Goal: Task Accomplishment & Management: Manage account settings

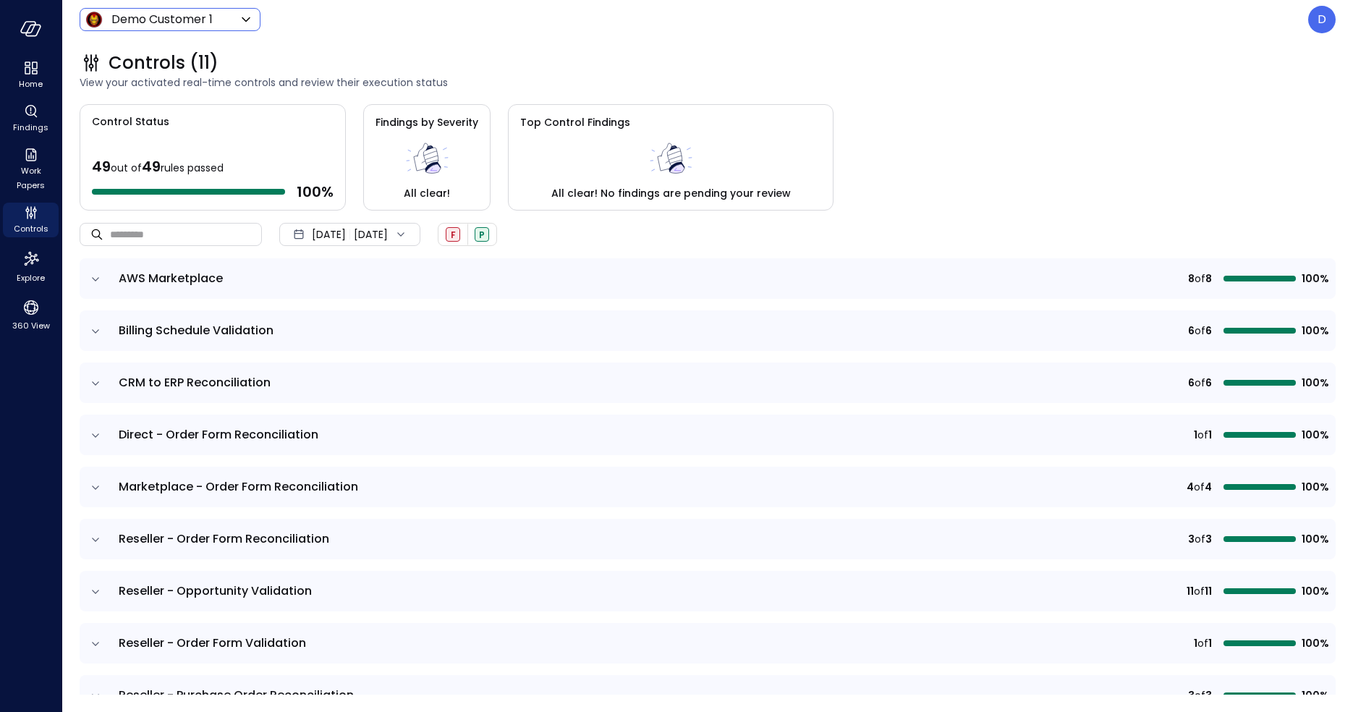
click at [138, 13] on body "Home Findings Work Papers Controls Explore 360 View Demo Customer 1 ***** ​ D C…" at bounding box center [676, 356] width 1353 height 712
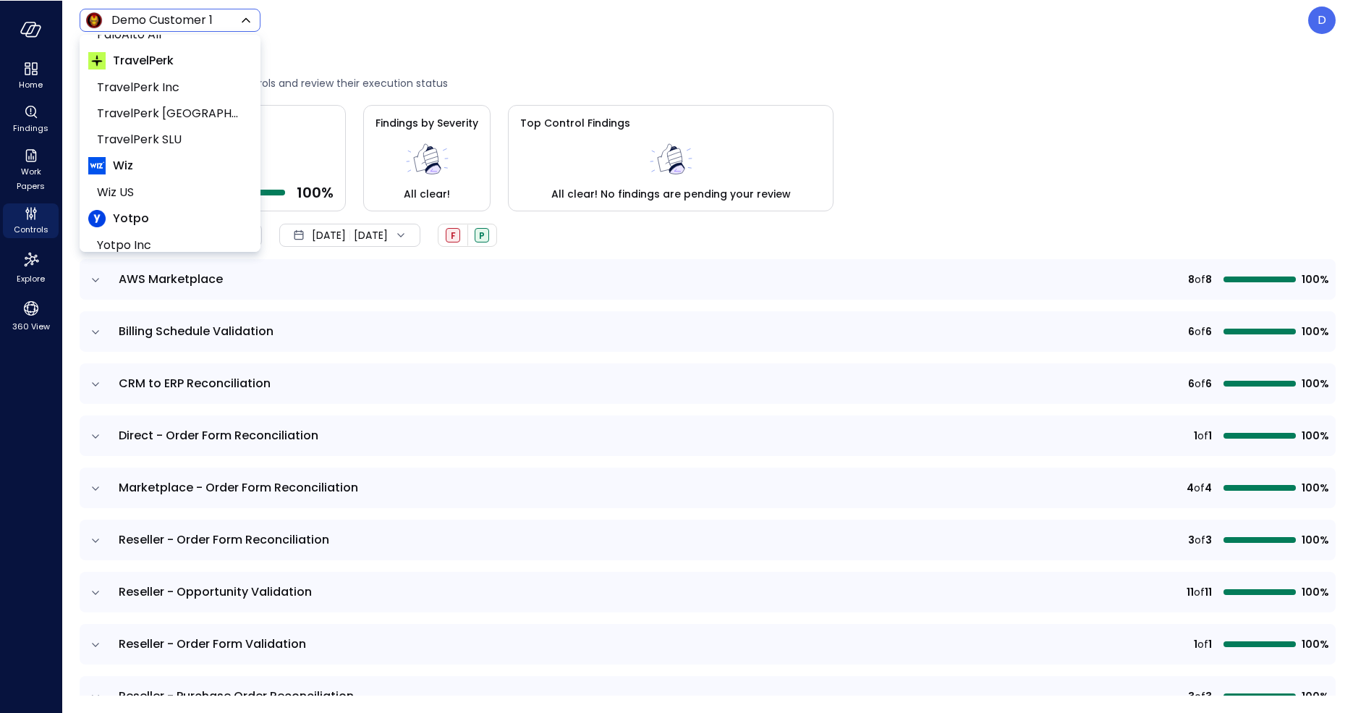
scroll to position [266, 0]
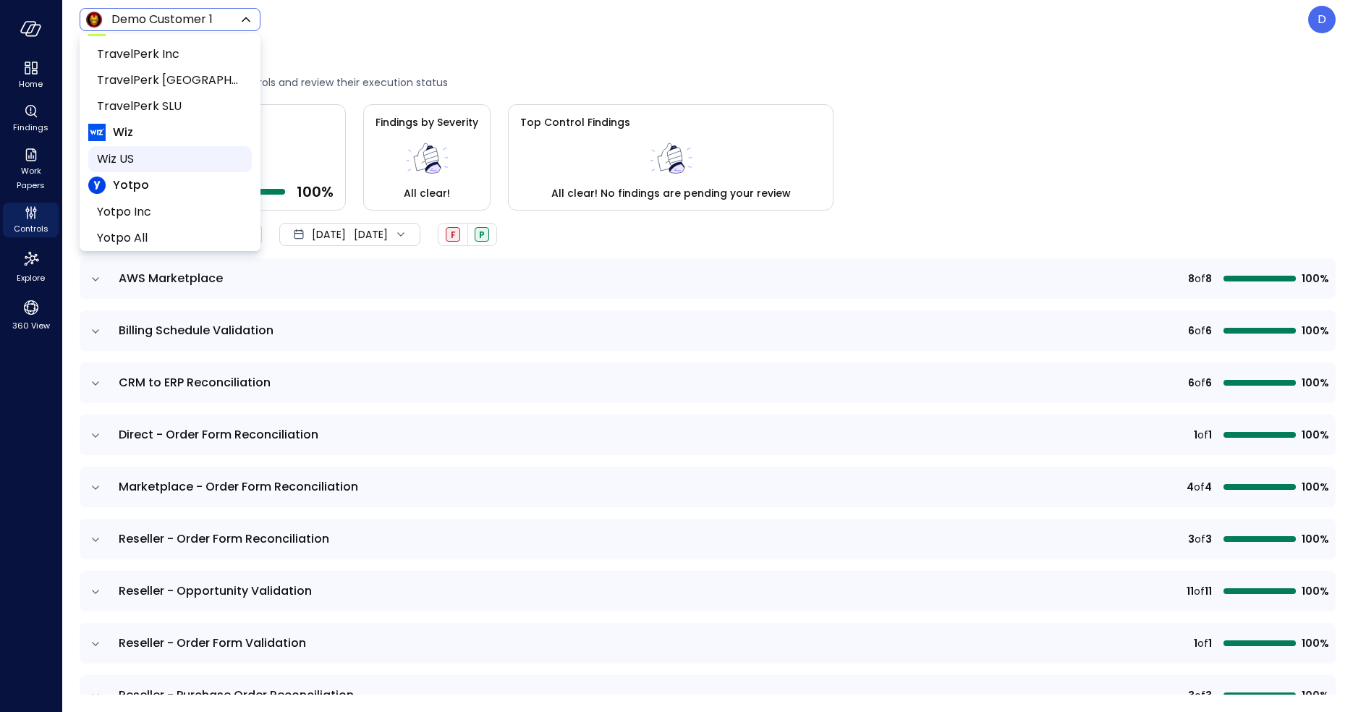
click at [135, 160] on span "Wiz US" at bounding box center [168, 159] width 143 height 17
type input "******"
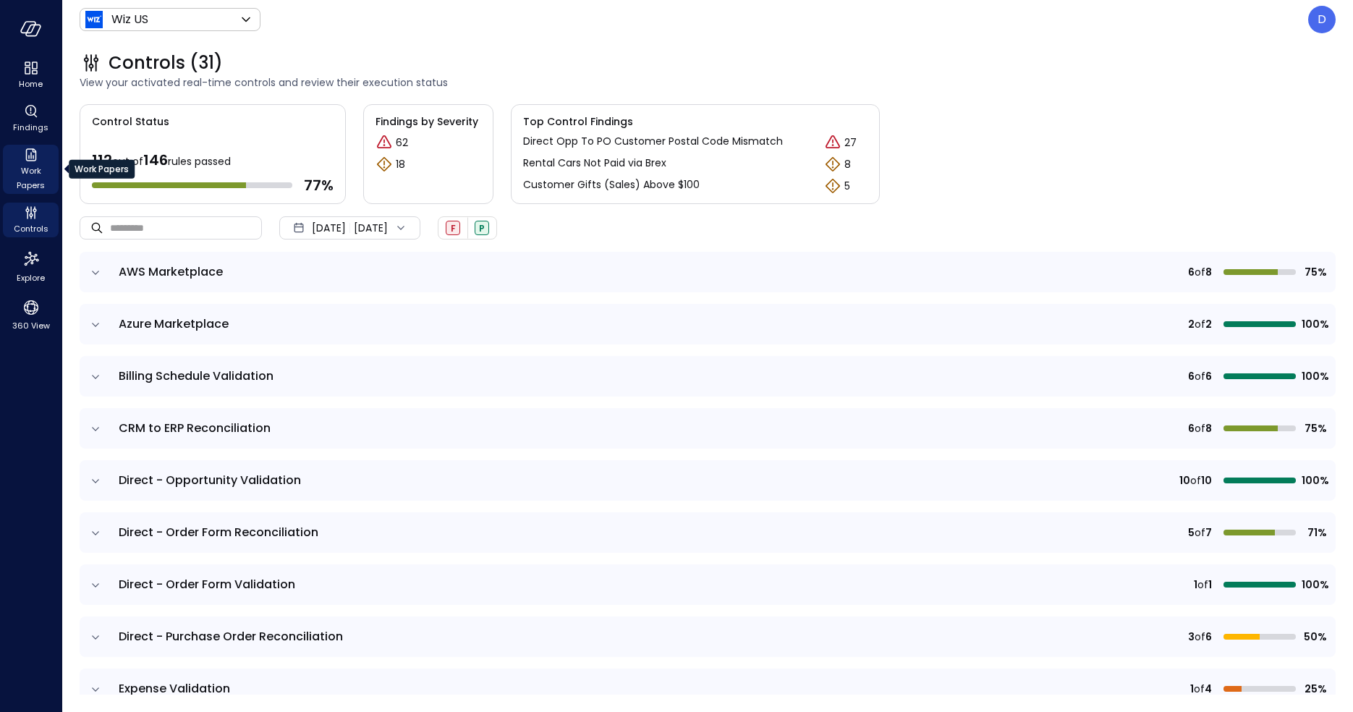
click at [31, 182] on span "Work Papers" at bounding box center [31, 178] width 44 height 29
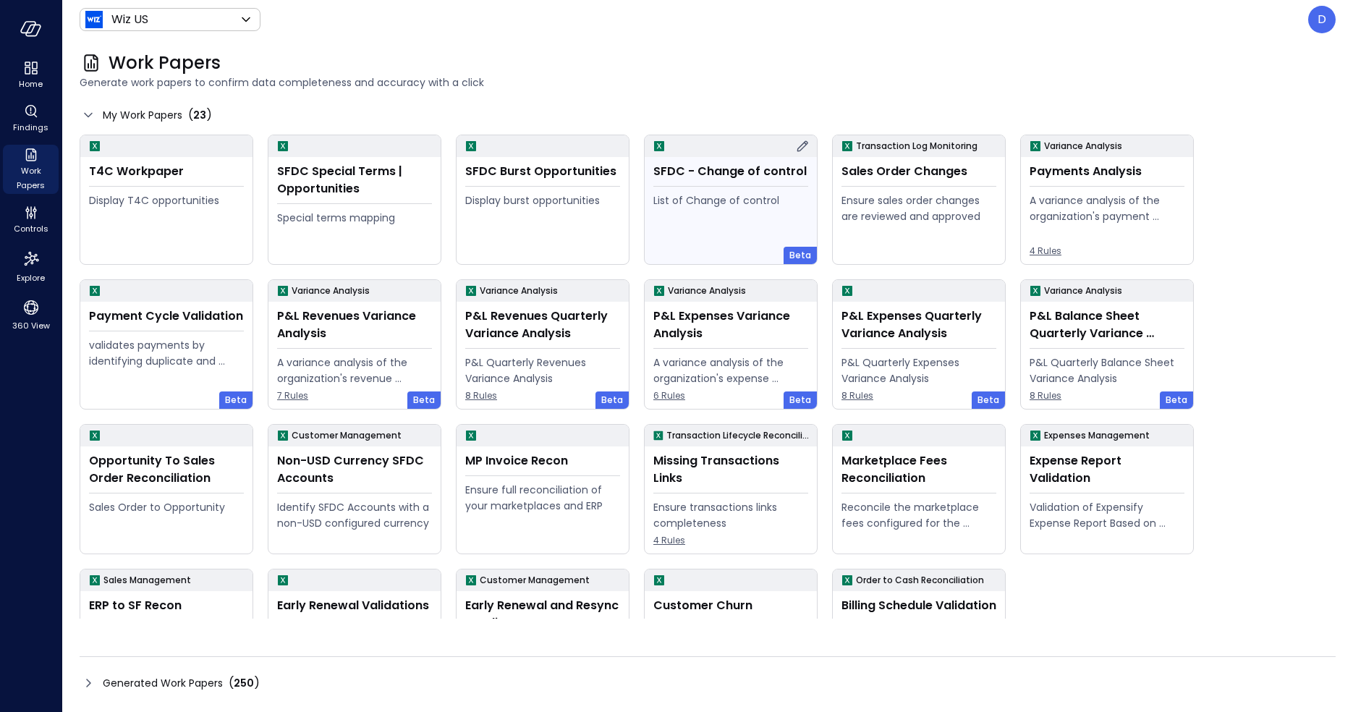
click at [753, 225] on div "List of Change of control" at bounding box center [730, 225] width 155 height 66
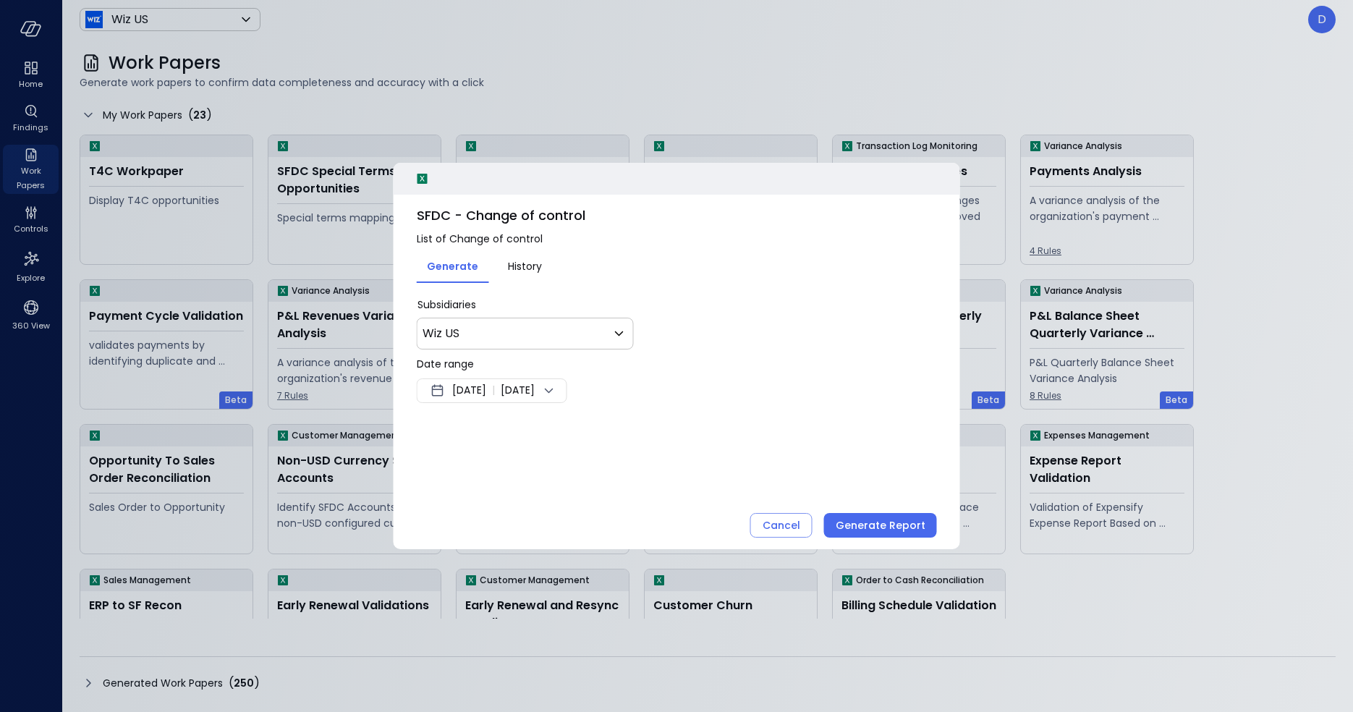
click at [486, 392] on span "Sep 18, 2025" at bounding box center [469, 390] width 34 height 17
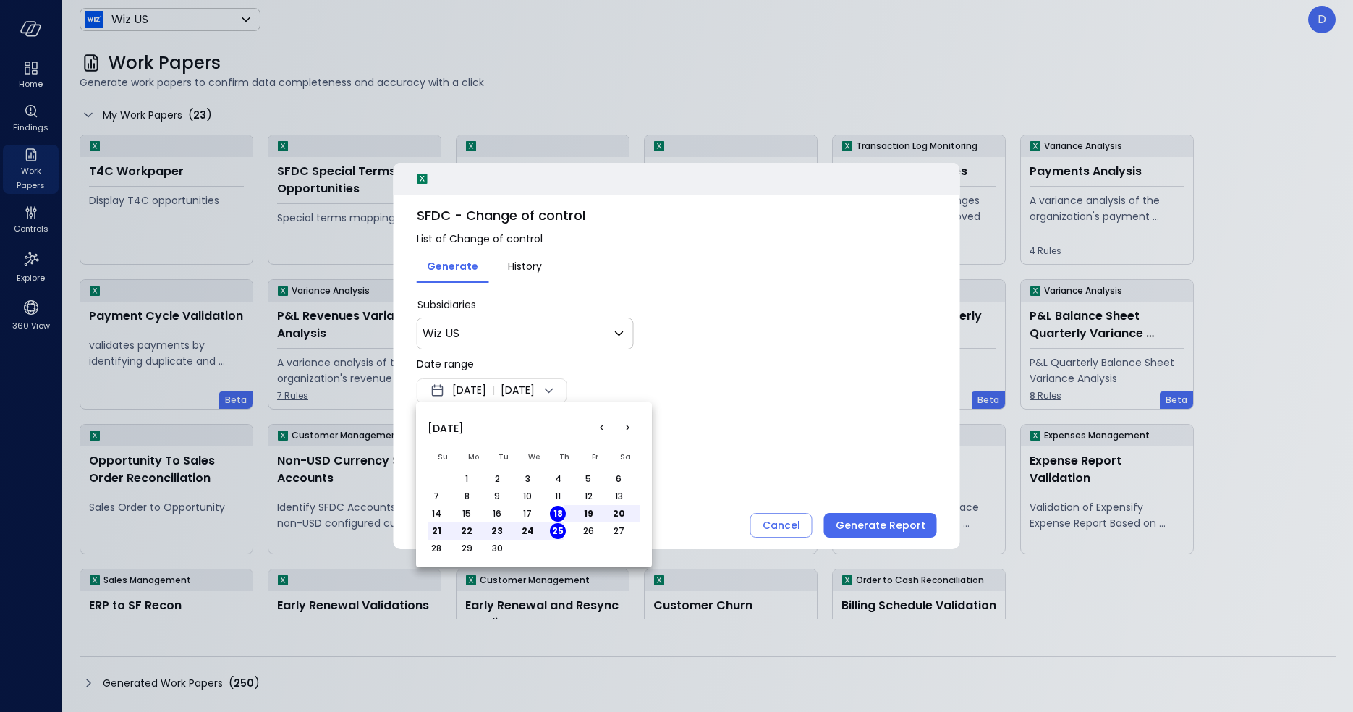
click at [750, 408] on div at bounding box center [676, 356] width 1353 height 712
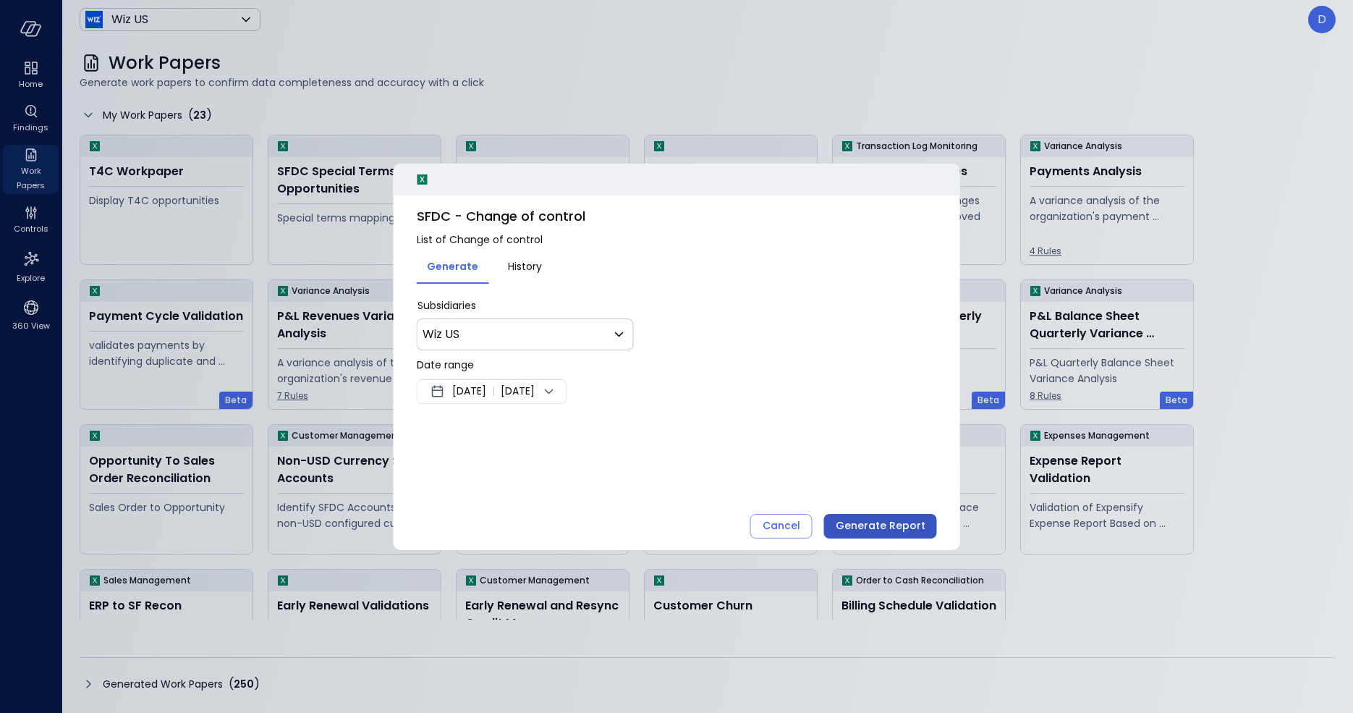
click at [853, 528] on div "Generate Report" at bounding box center [881, 526] width 90 height 18
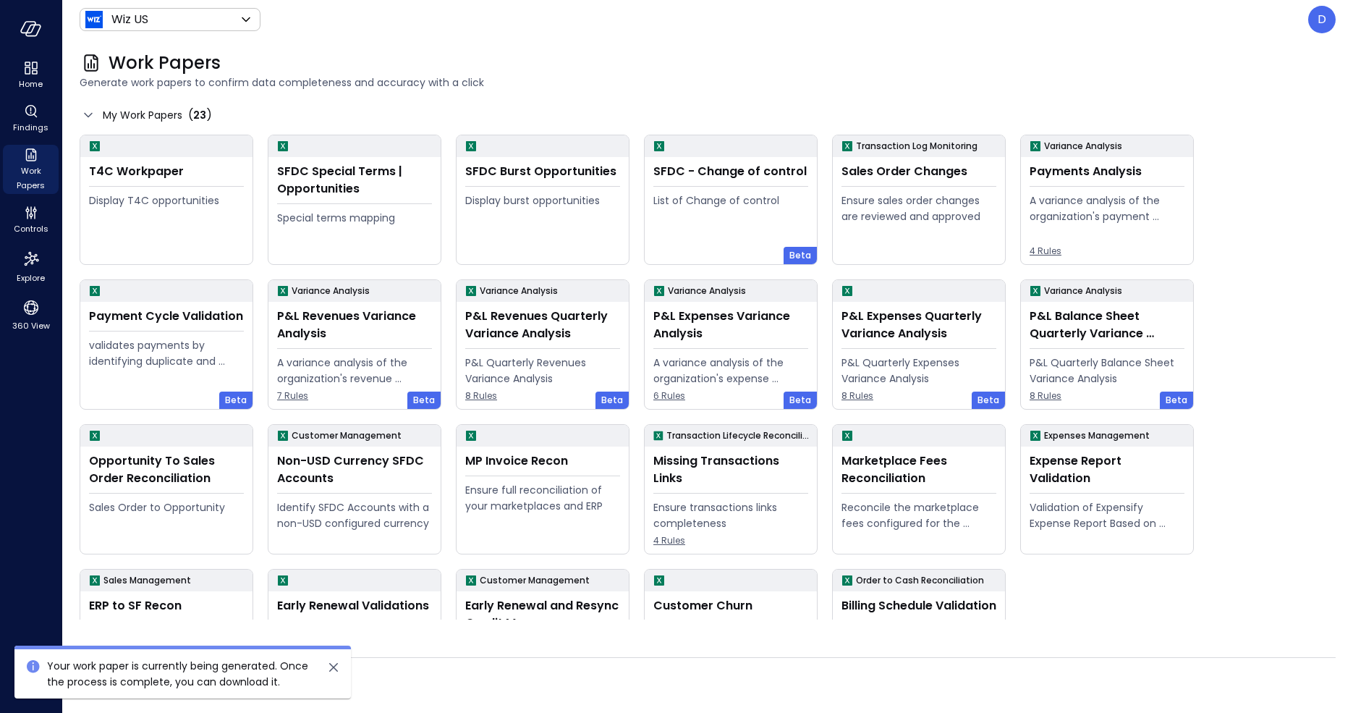
click at [337, 665] on icon "close" at bounding box center [333, 667] width 17 height 17
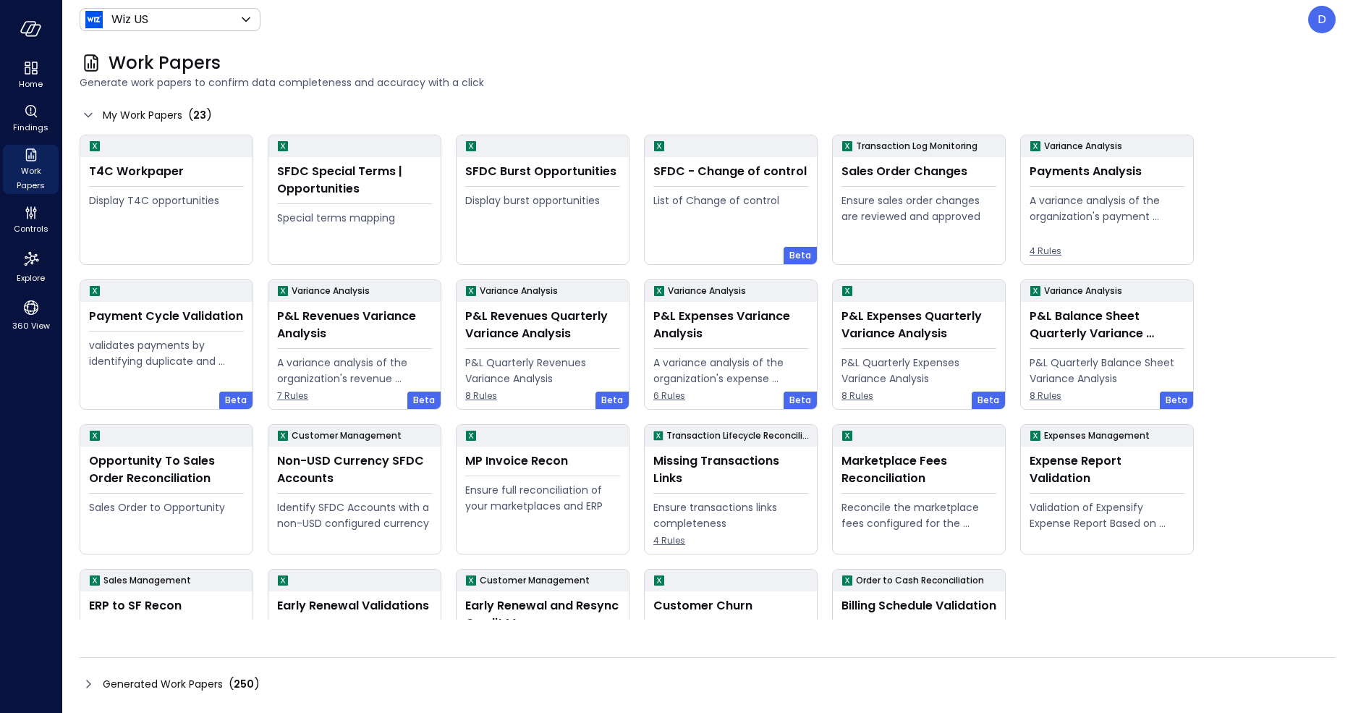
click at [87, 685] on icon at bounding box center [88, 683] width 17 height 17
click at [91, 682] on icon at bounding box center [88, 683] width 17 height 17
click at [96, 679] on icon at bounding box center [88, 683] width 17 height 17
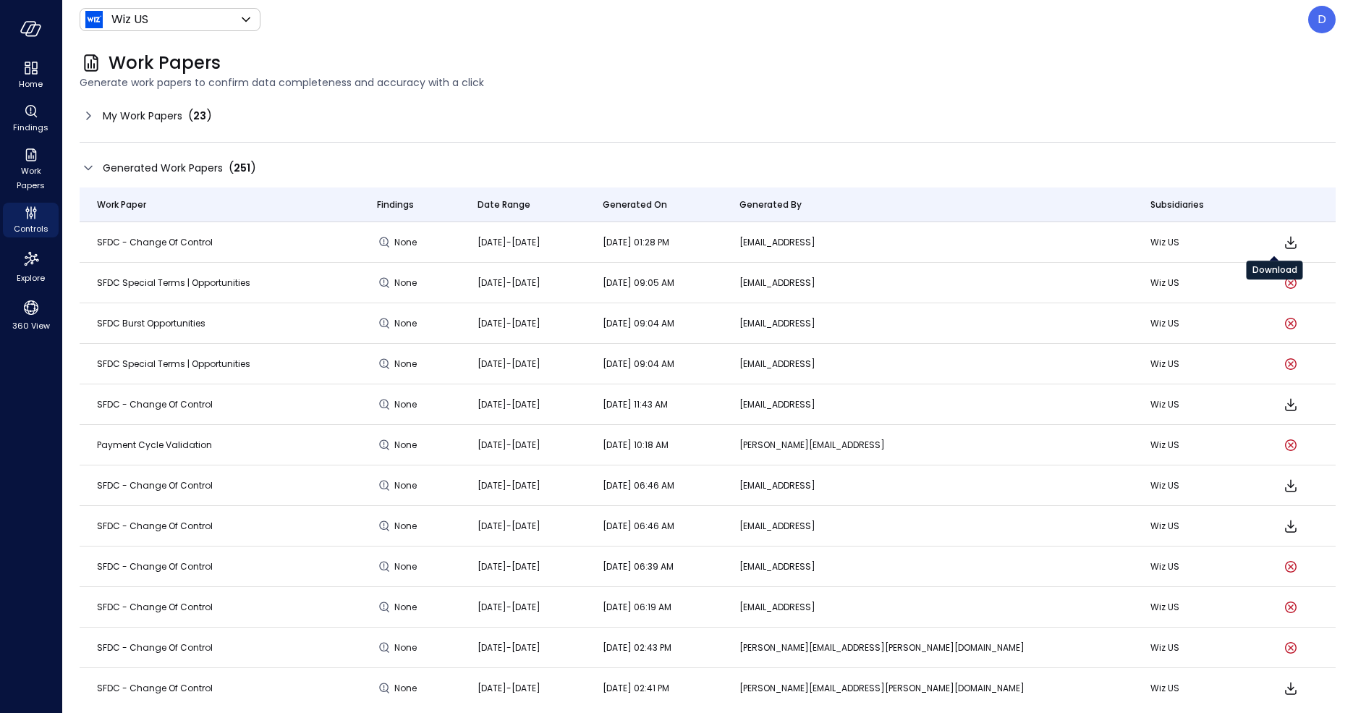
click at [1282, 243] on icon "Download" at bounding box center [1290, 242] width 17 height 17
click at [88, 111] on icon at bounding box center [88, 115] width 17 height 17
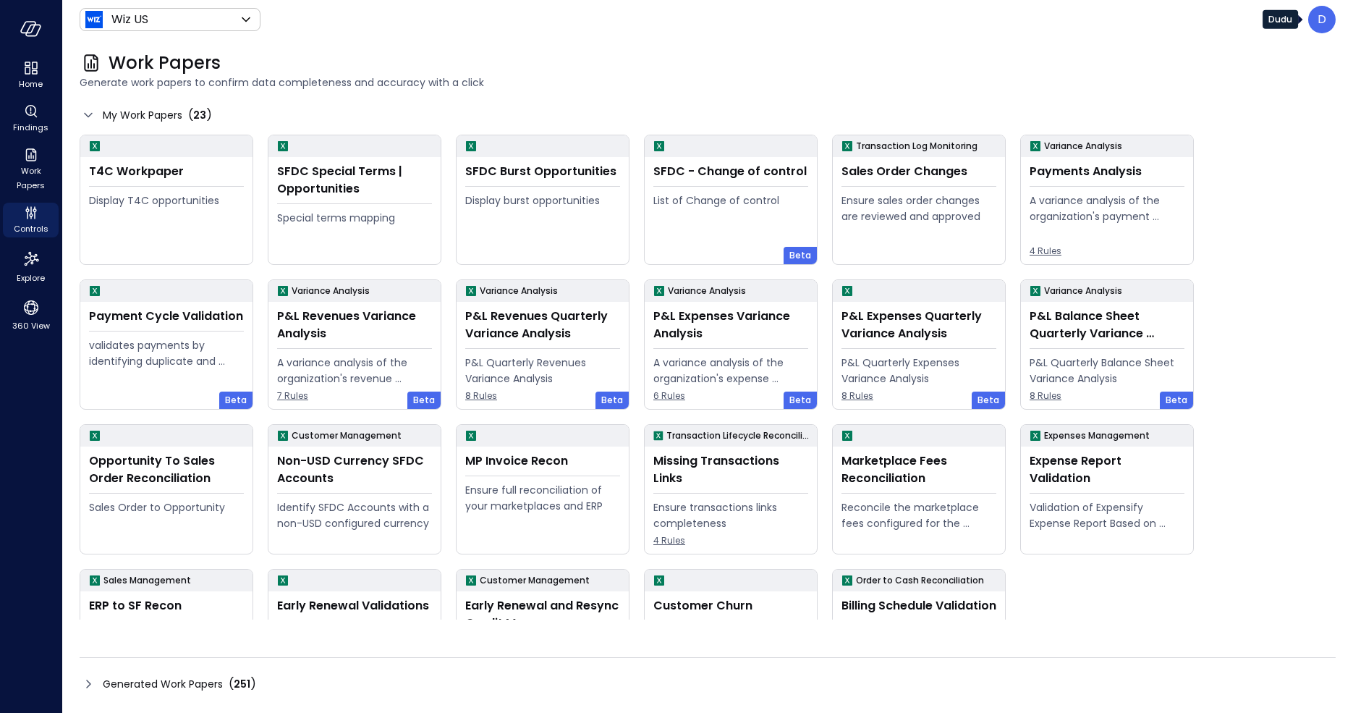
click at [1321, 23] on p "D" at bounding box center [1322, 19] width 9 height 17
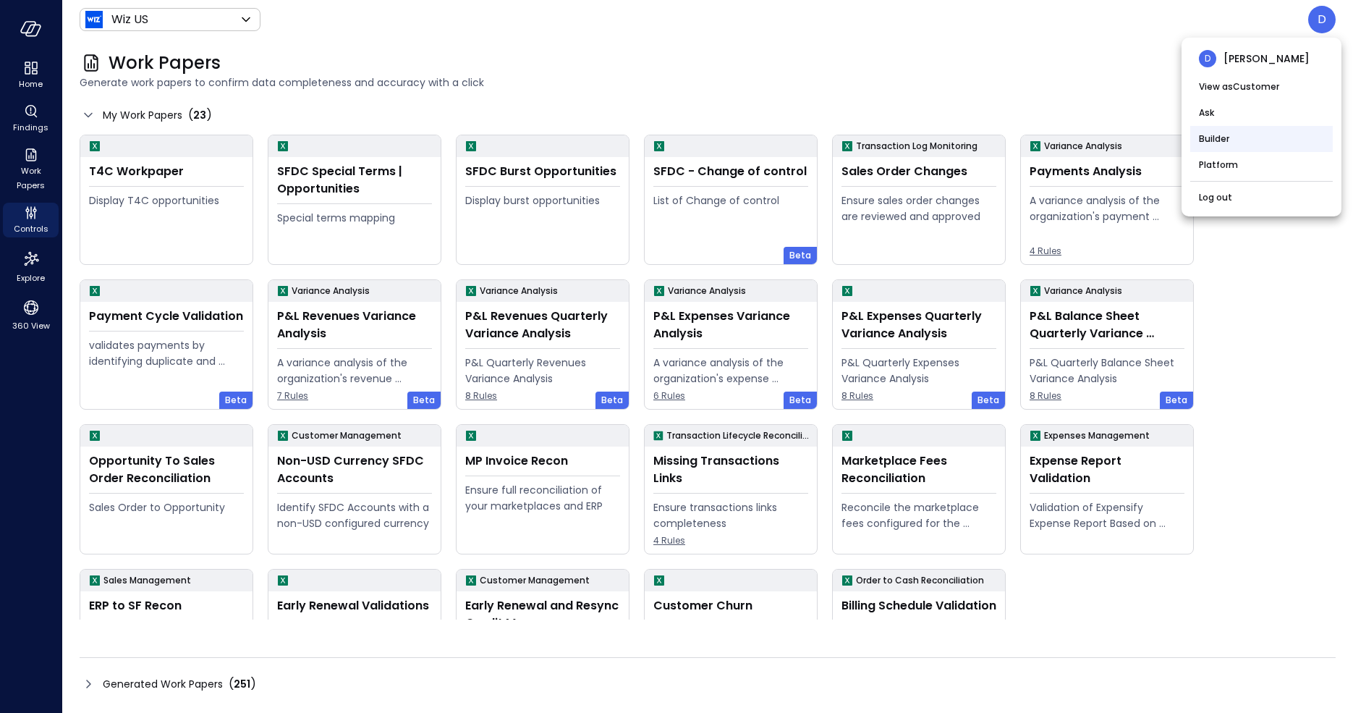
click at [1223, 137] on li "Builder" at bounding box center [1261, 139] width 143 height 26
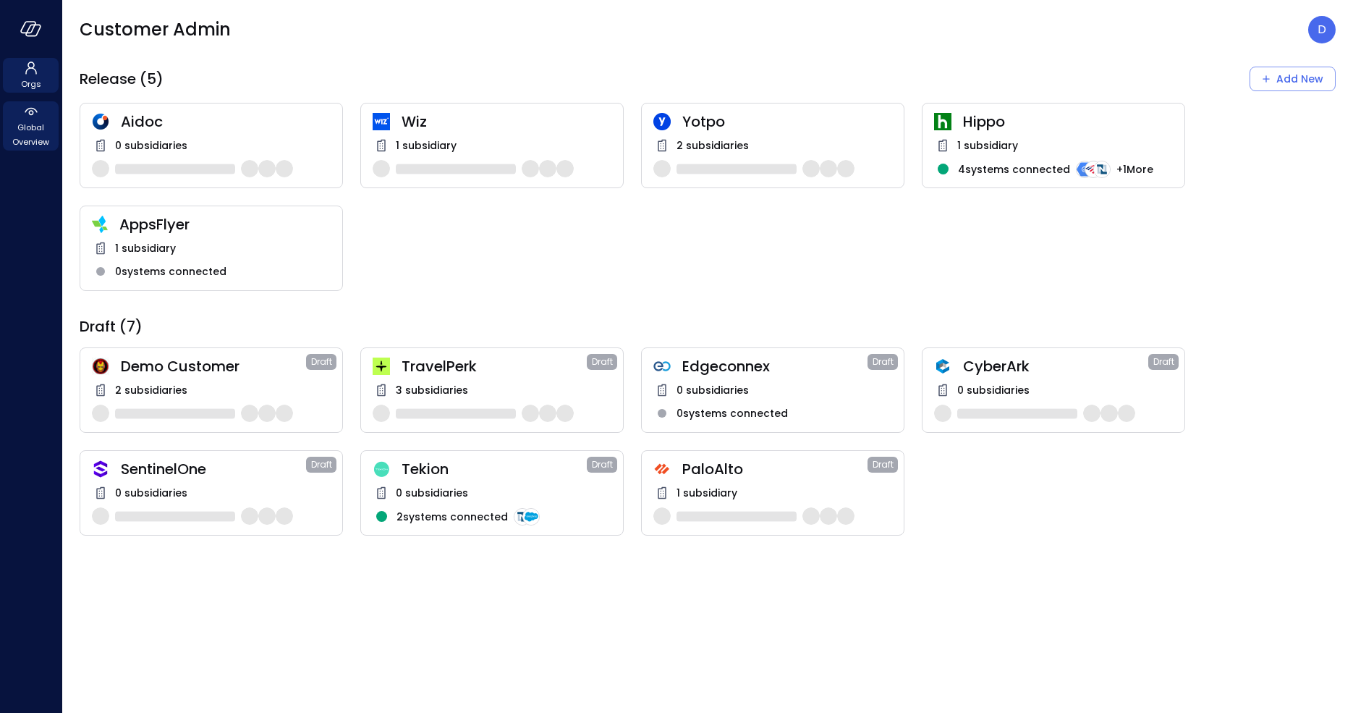
click at [20, 128] on span "Global Overview" at bounding box center [31, 134] width 44 height 29
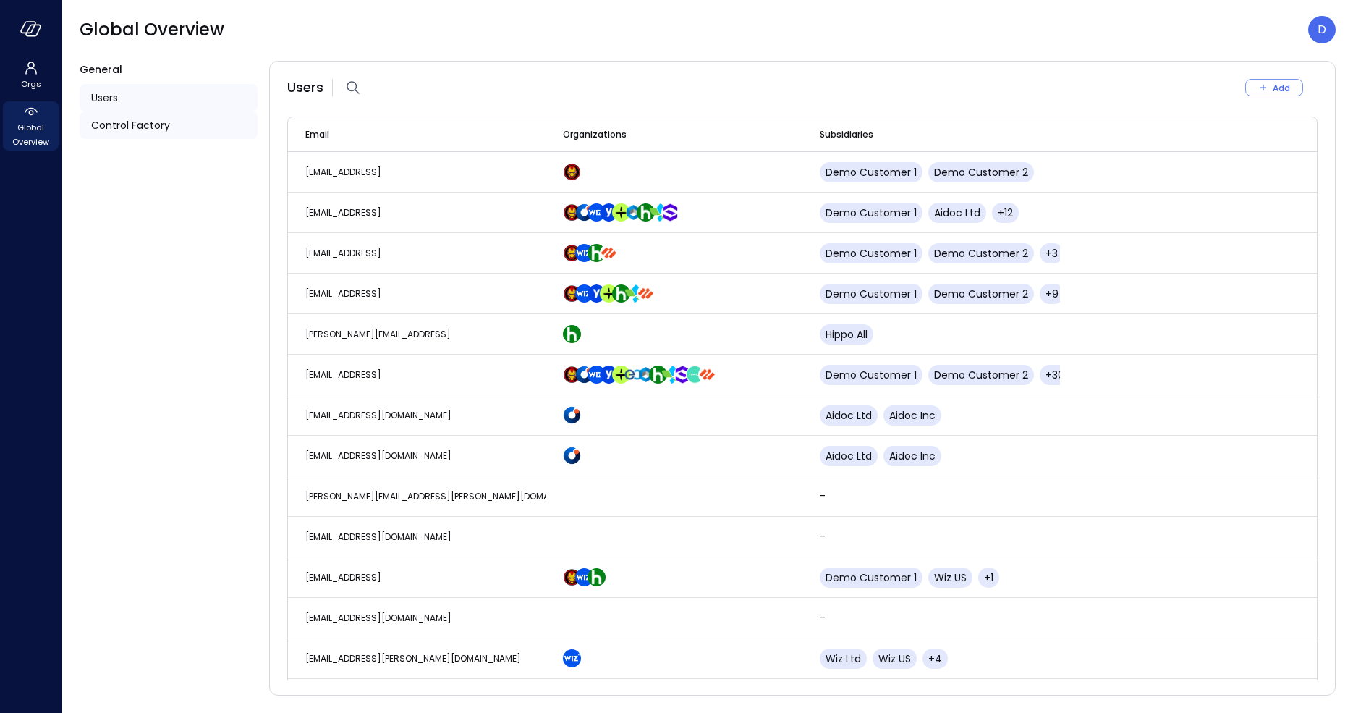
click at [115, 118] on span "Control Factory" at bounding box center [130, 125] width 79 height 16
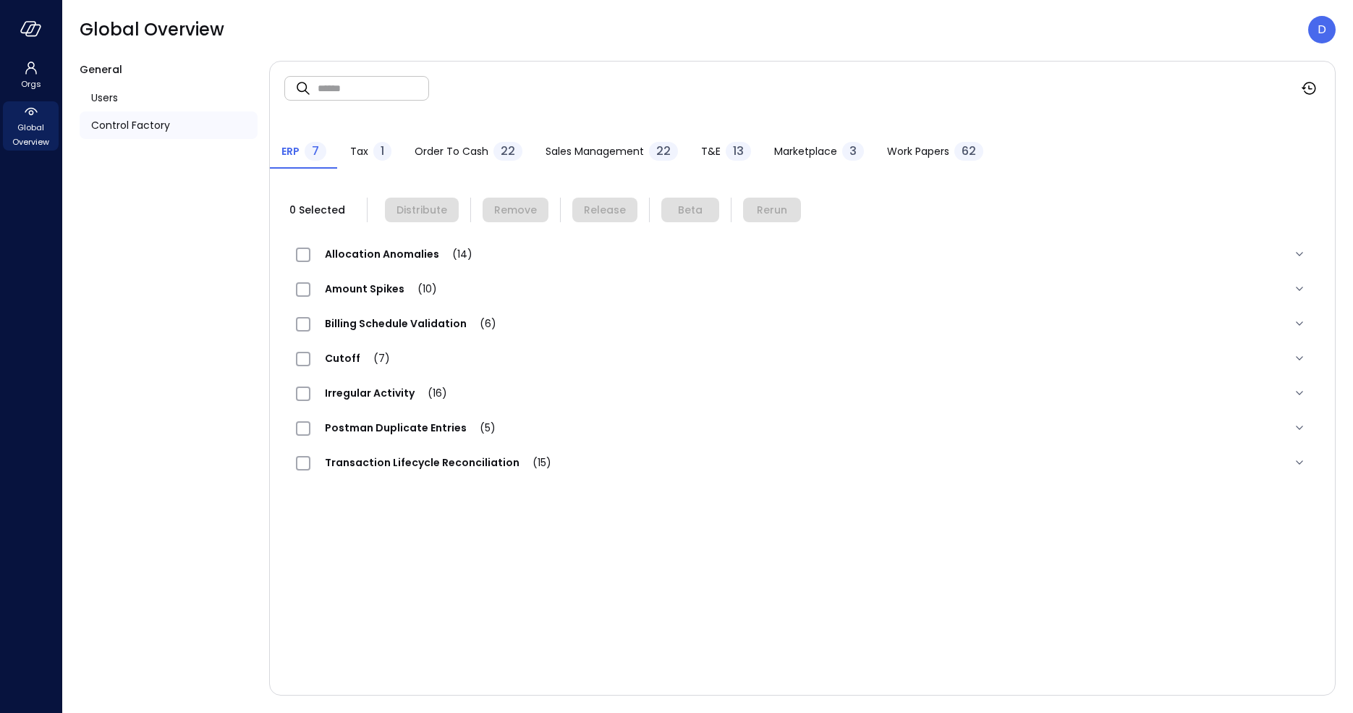
click at [910, 148] on span "Work Papers" at bounding box center [918, 151] width 62 height 16
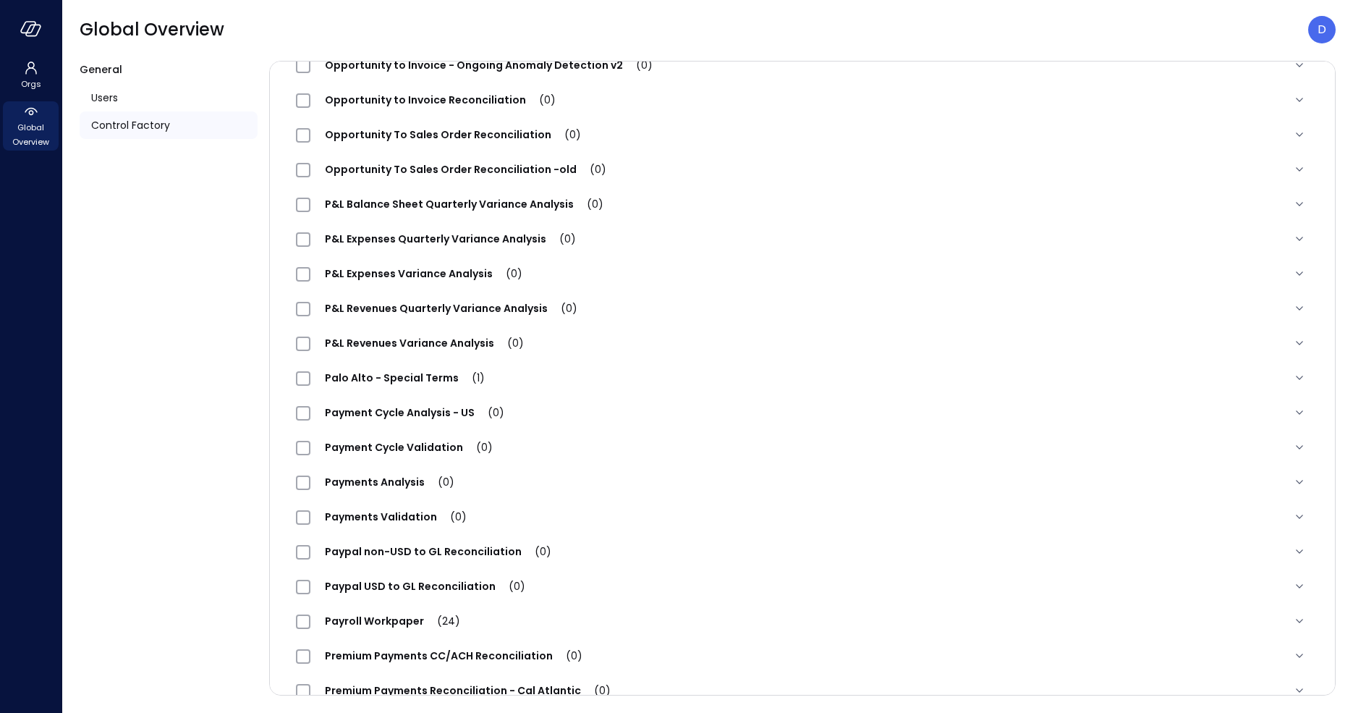
scroll to position [1473, 0]
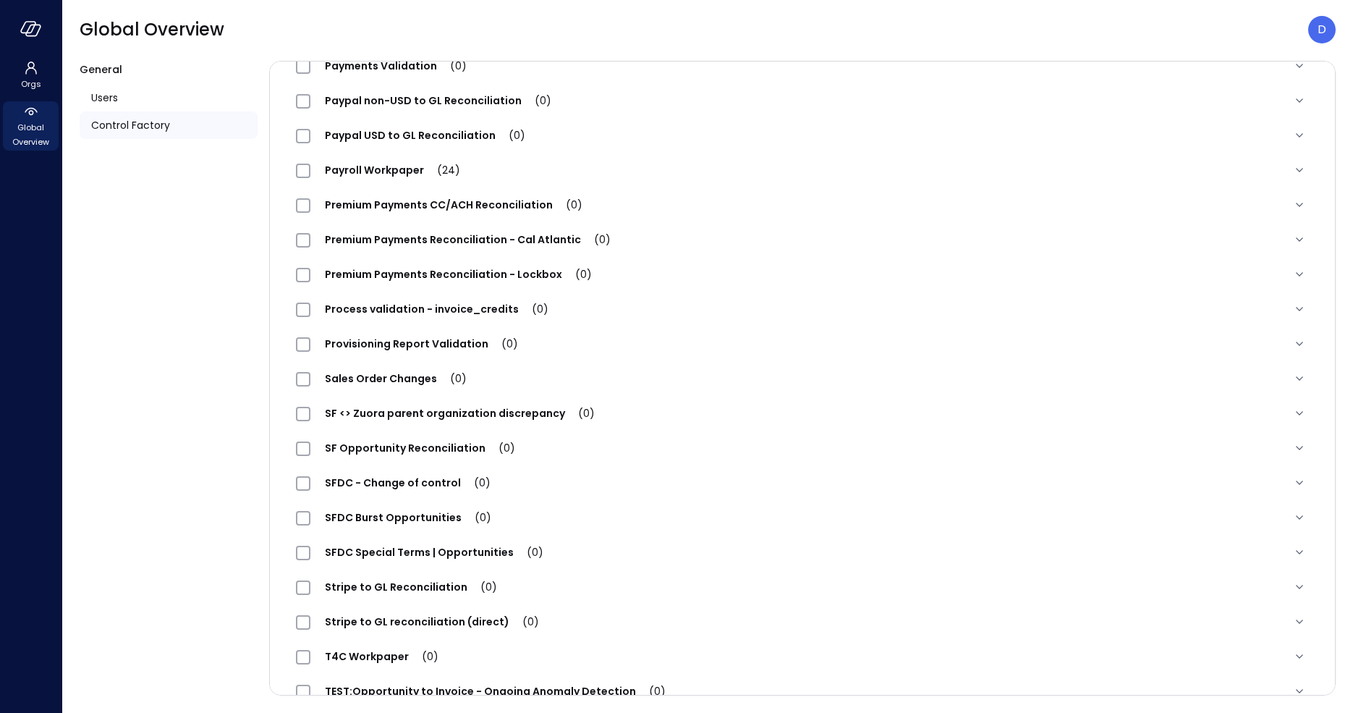
click at [360, 483] on span "SFDC - Change of control (0)" at bounding box center [407, 482] width 195 height 14
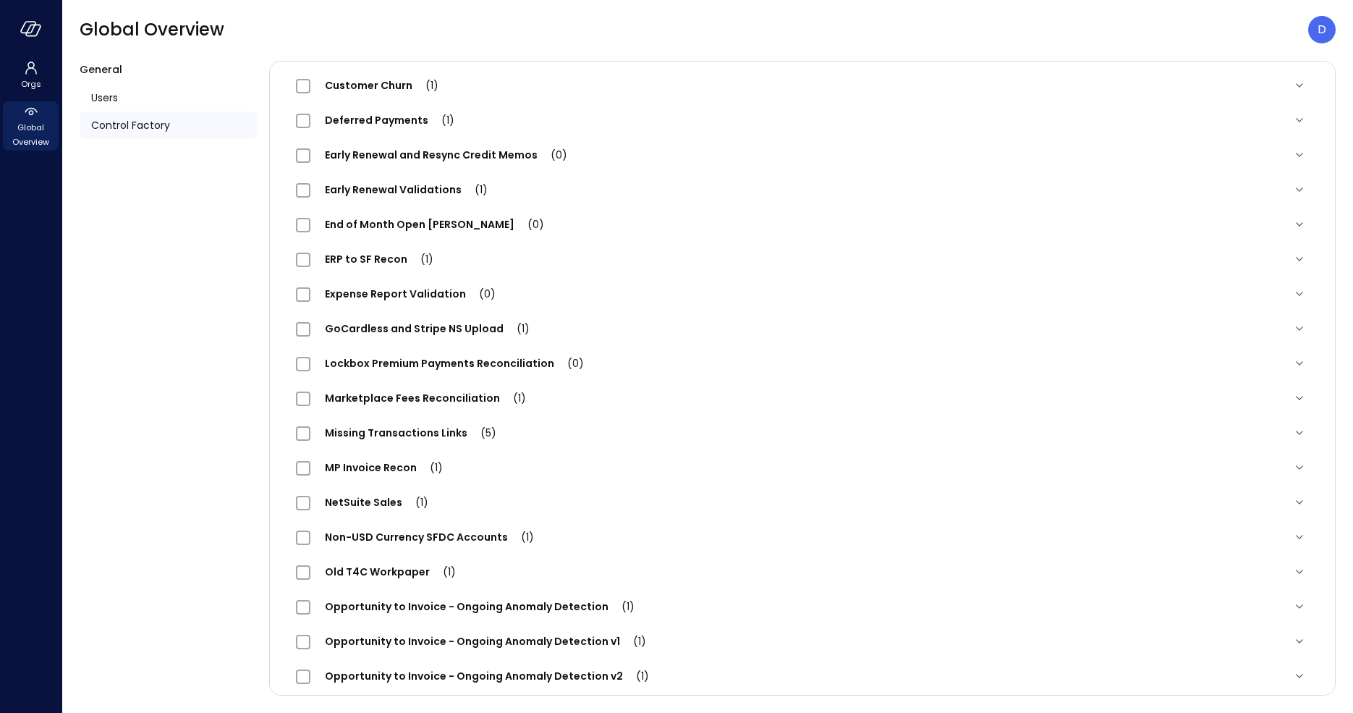
scroll to position [0, 0]
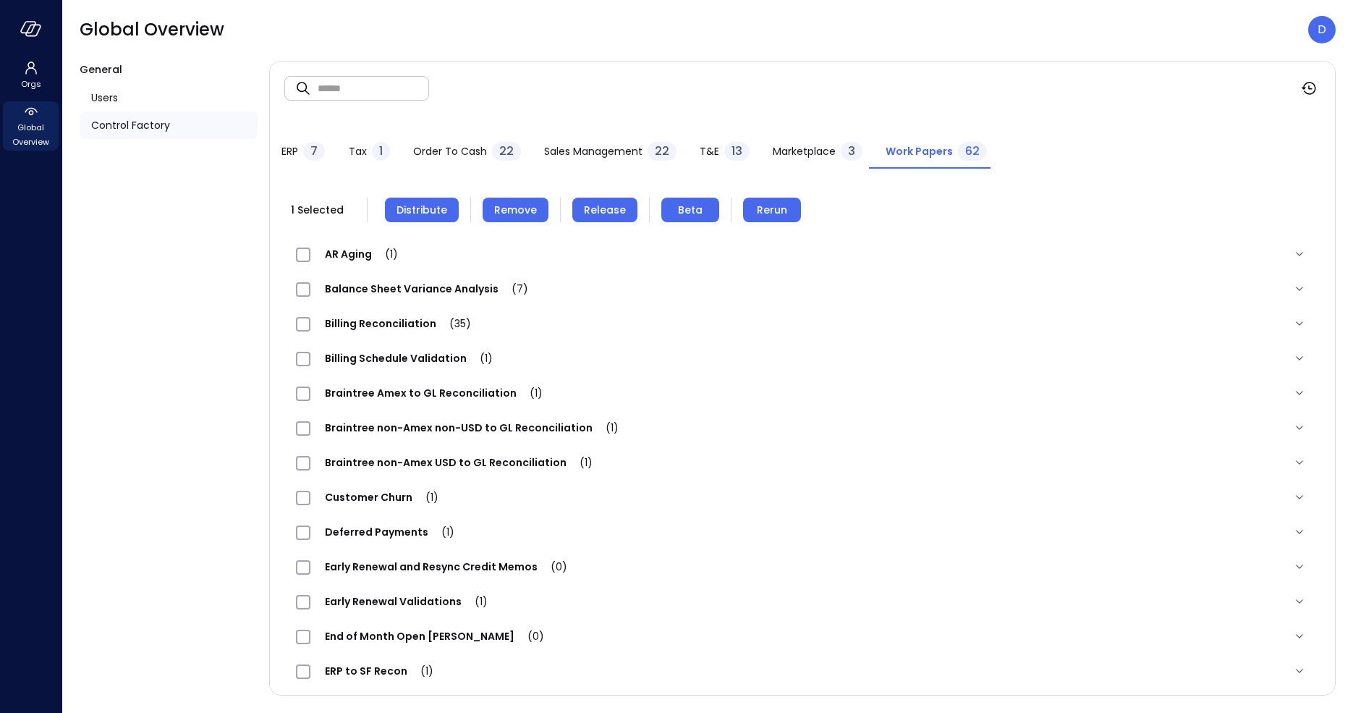
click at [612, 206] on span "Release" at bounding box center [605, 210] width 42 height 16
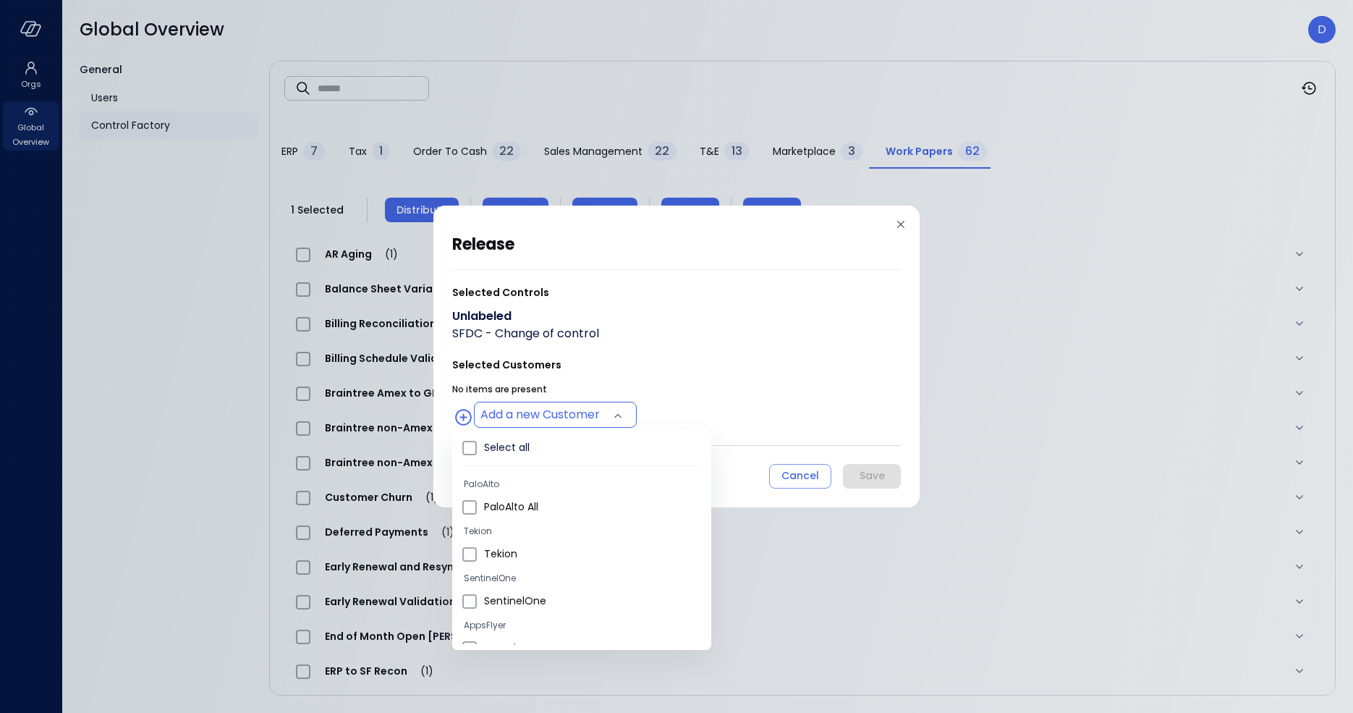
click at [536, 425] on body "Orgs Global Overview Global Overview D General Users Control Factory ​ ​ ERP 7 …" at bounding box center [676, 356] width 1353 height 713
click at [525, 551] on span "Wiz US" at bounding box center [592, 553] width 216 height 15
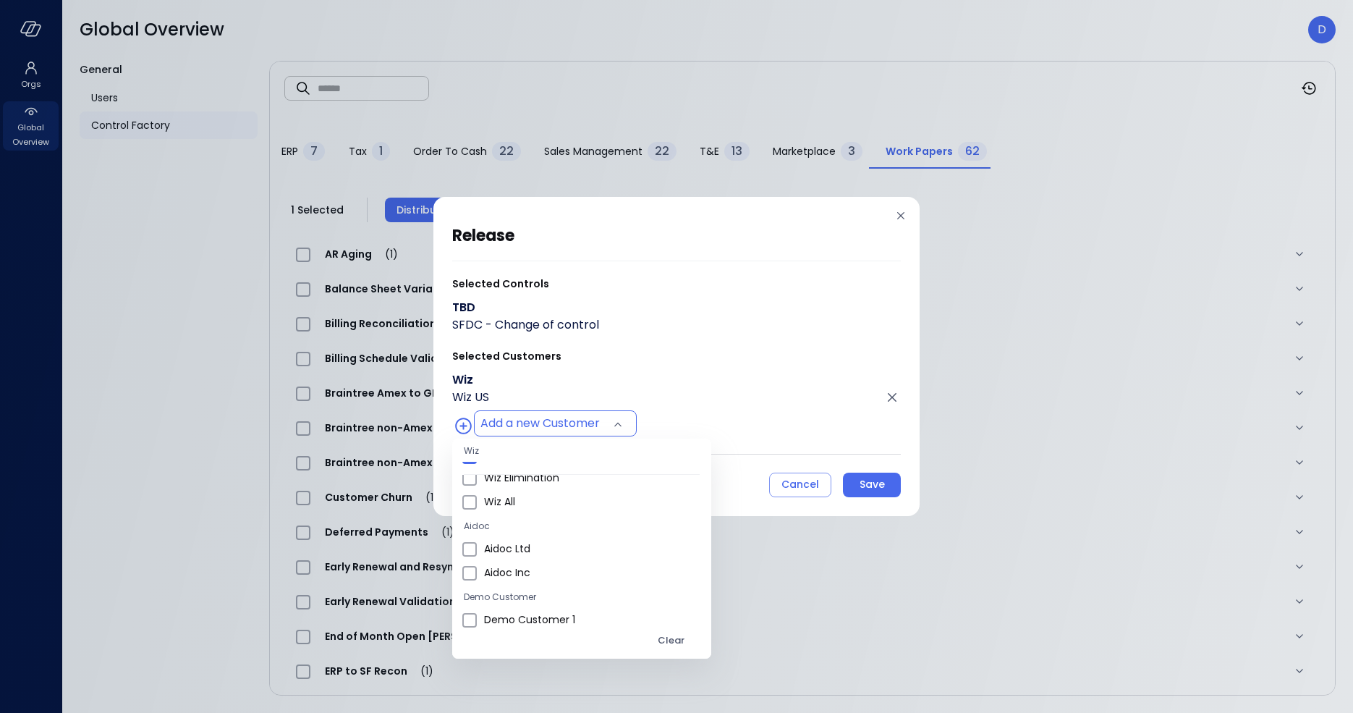
scroll to position [890, 0]
click at [513, 495] on span "Wiz All" at bounding box center [592, 502] width 216 height 15
type input "**********"
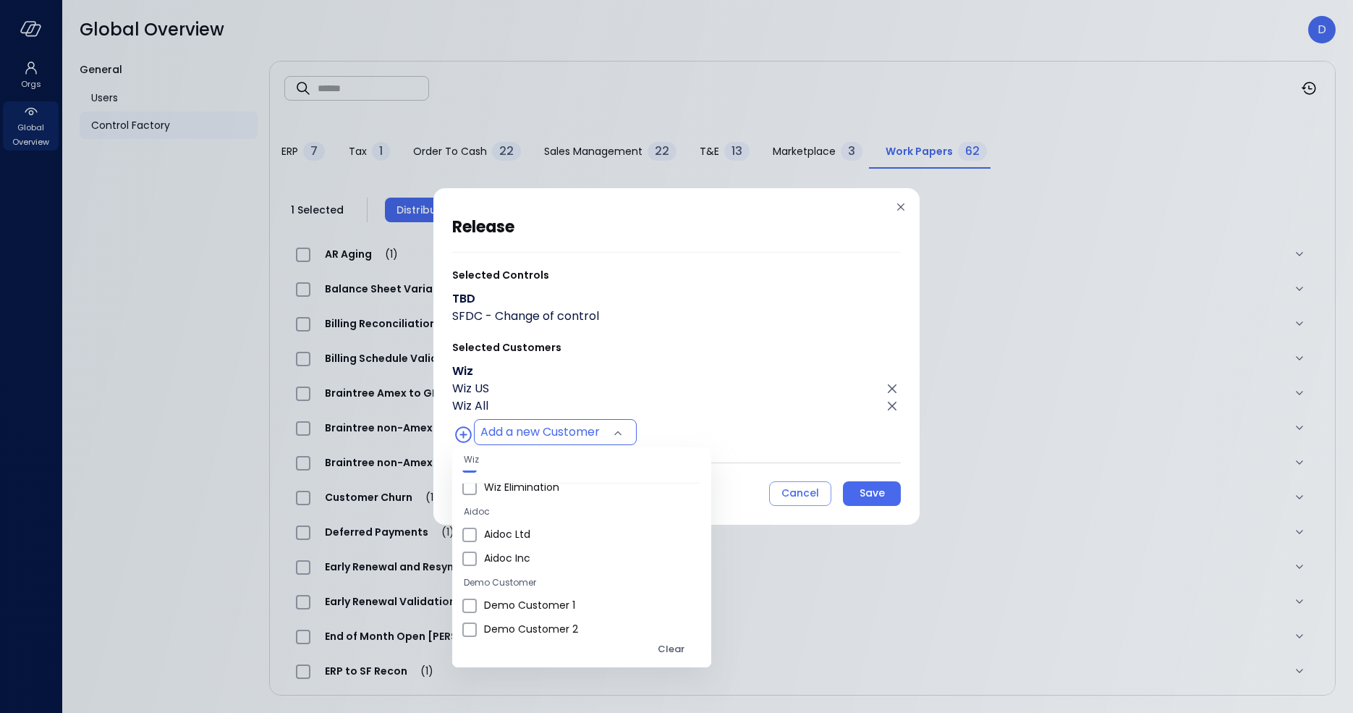
click at [857, 494] on div at bounding box center [676, 356] width 1353 height 713
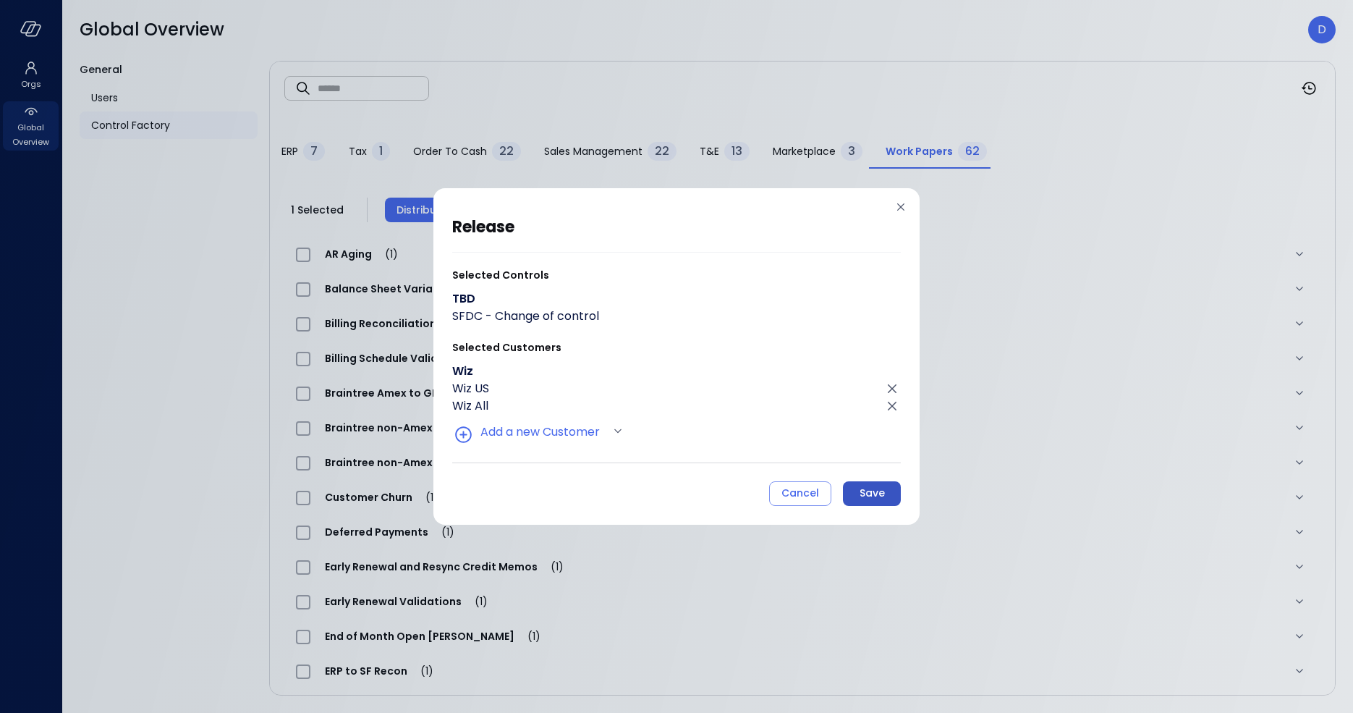
click at [866, 494] on div "Save" at bounding box center [872, 493] width 25 height 18
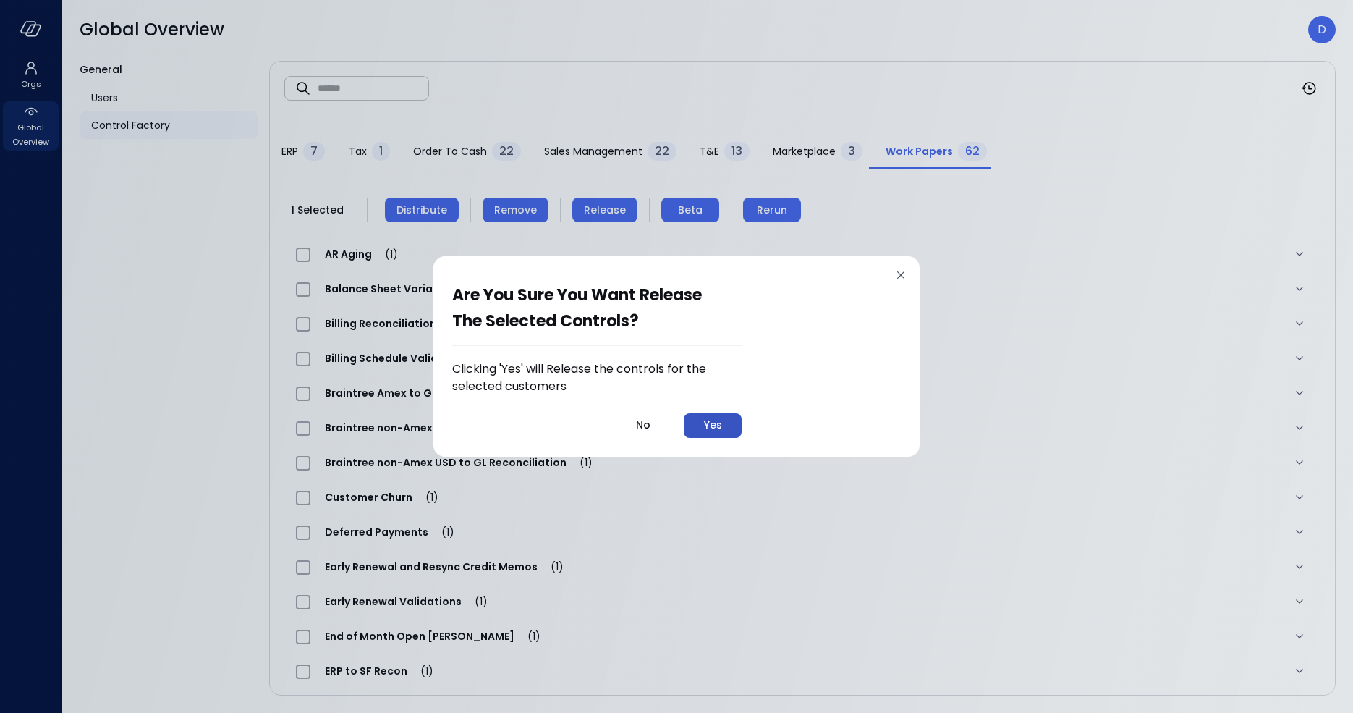
click at [721, 428] on div "Yes" at bounding box center [713, 425] width 18 height 18
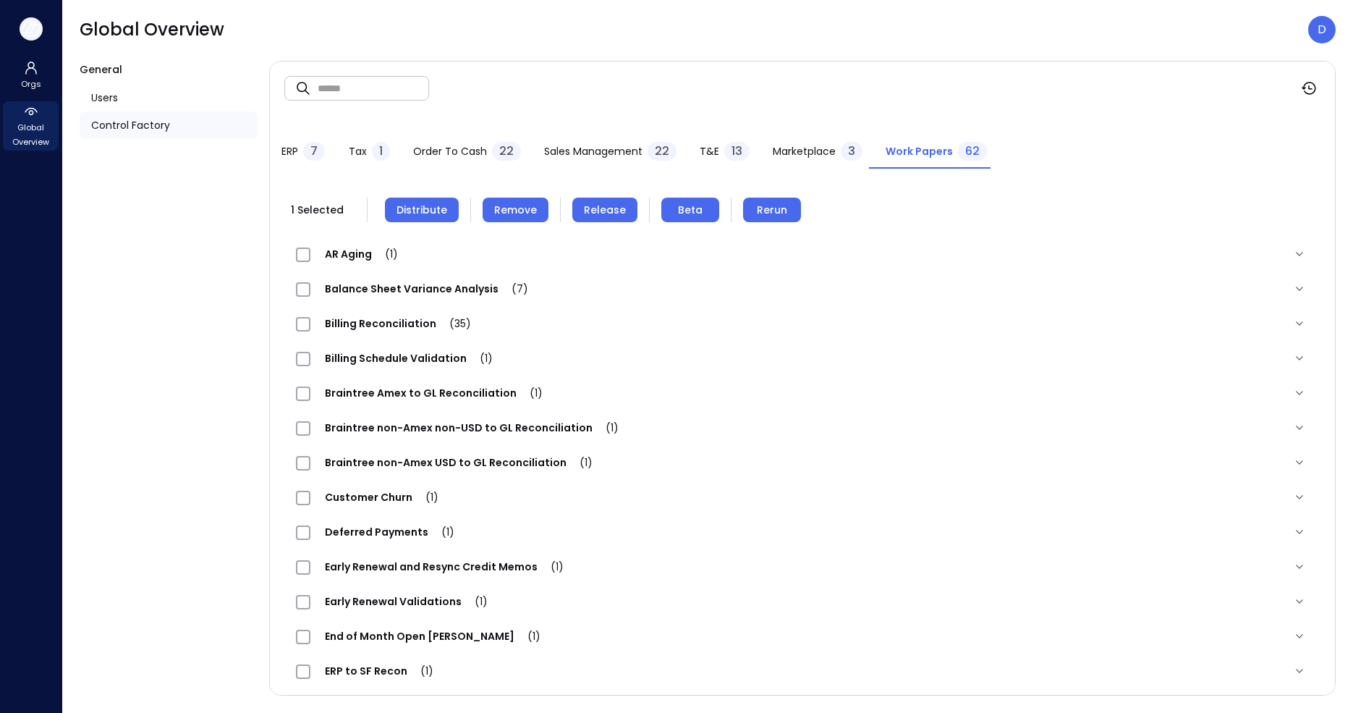
click at [32, 21] on icon "button" at bounding box center [31, 29] width 22 height 16
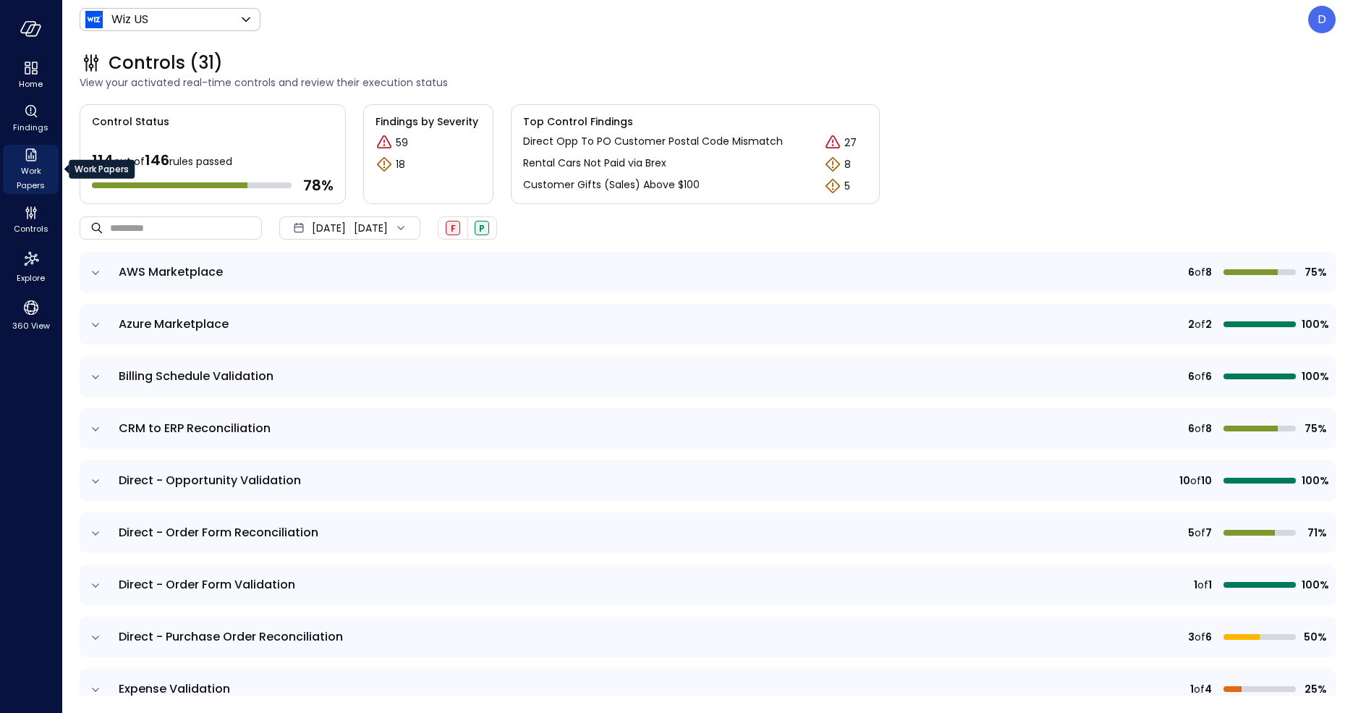
click at [28, 169] on span "Work Papers" at bounding box center [31, 178] width 44 height 29
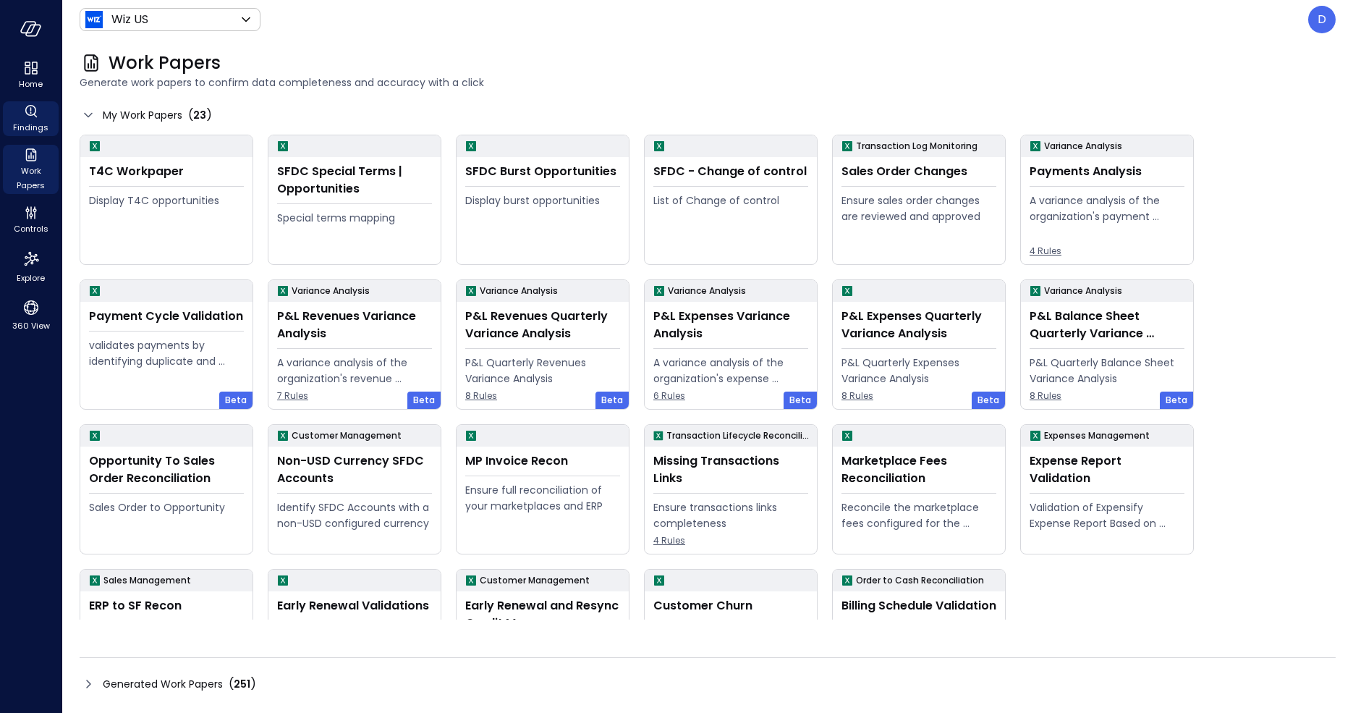
click at [35, 115] on icon "Findings" at bounding box center [35, 116] width 4 height 4
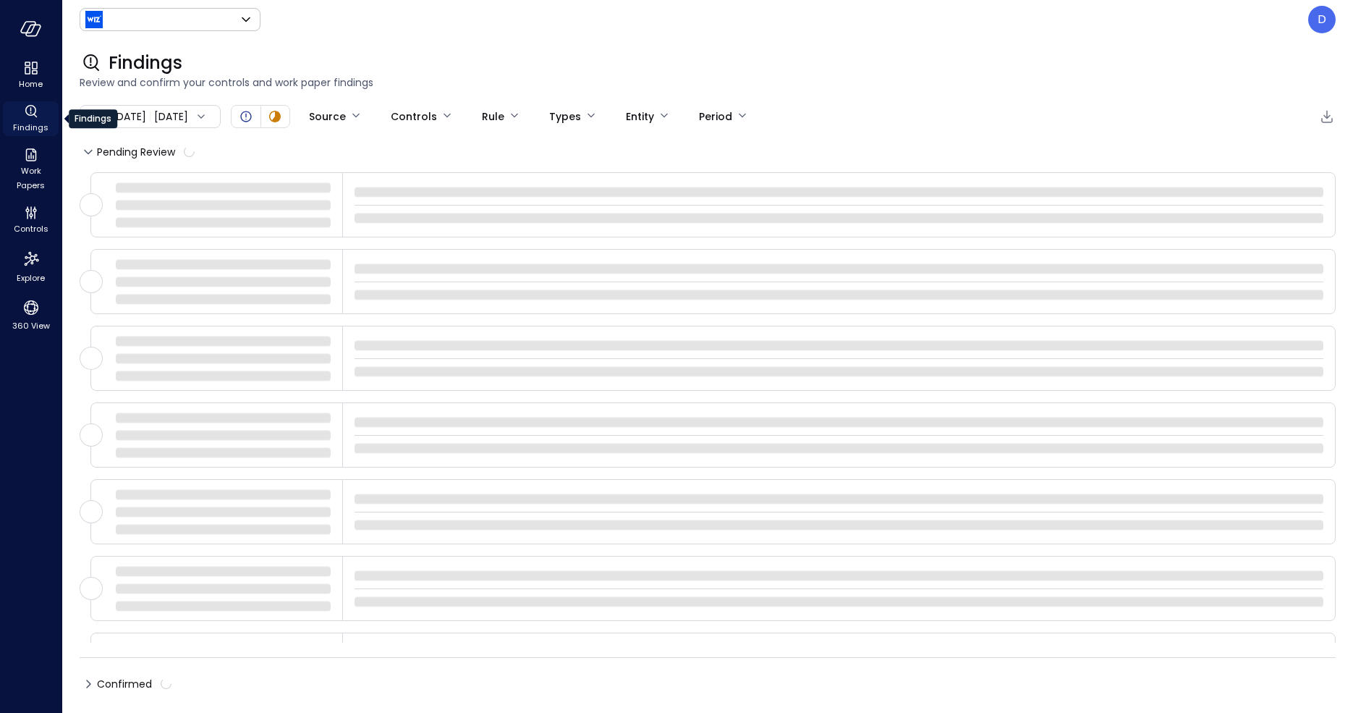
type input "******"
